Goal: Transaction & Acquisition: Book appointment/travel/reservation

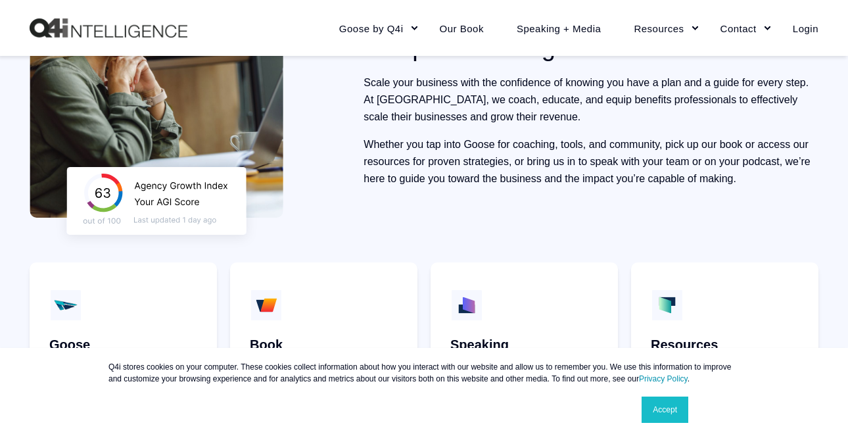
scroll to position [641, 0]
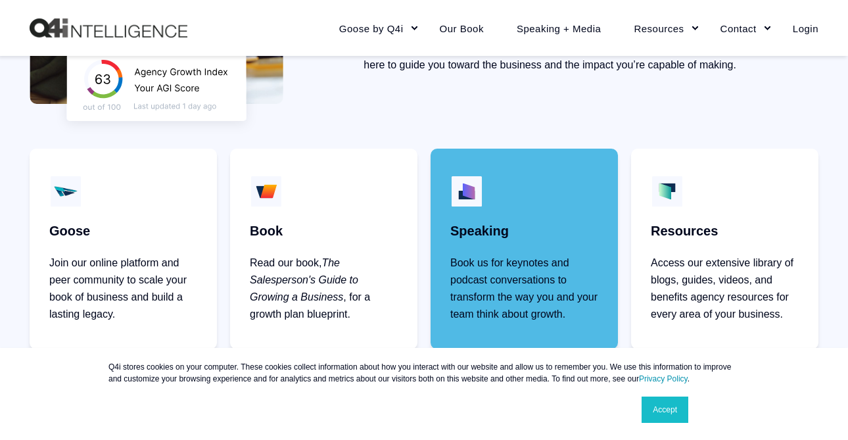
click at [556, 231] on link "Speaking Book us for keynotes and podcast conversations to transform the way yo…" at bounding box center [524, 249] width 187 height 201
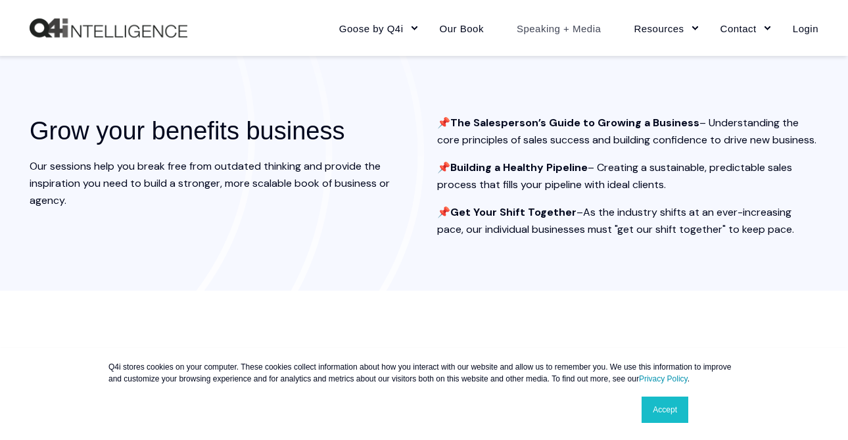
scroll to position [1236, 0]
